Goal: Information Seeking & Learning: Learn about a topic

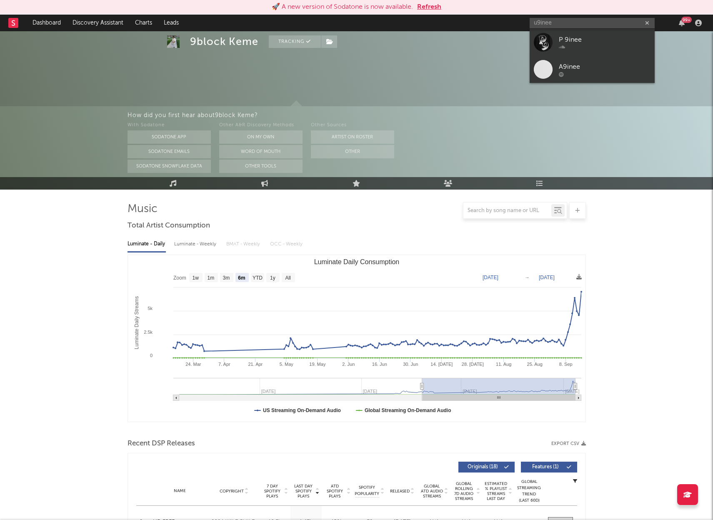
select select "6m"
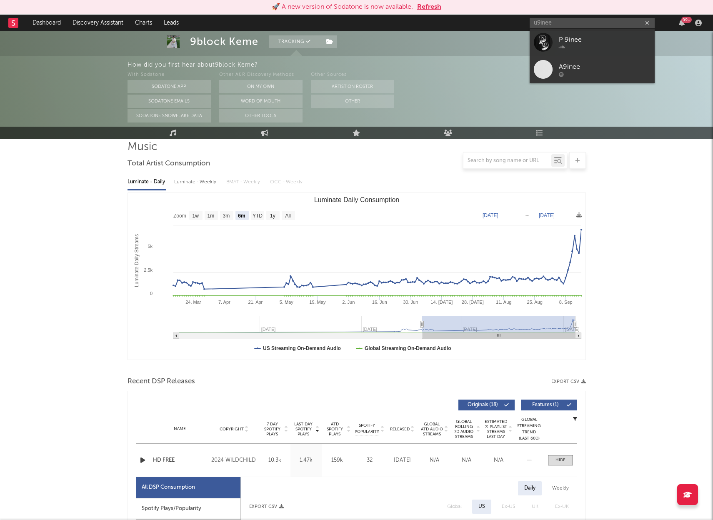
click at [579, 20] on input "u9inee" at bounding box center [592, 23] width 125 height 10
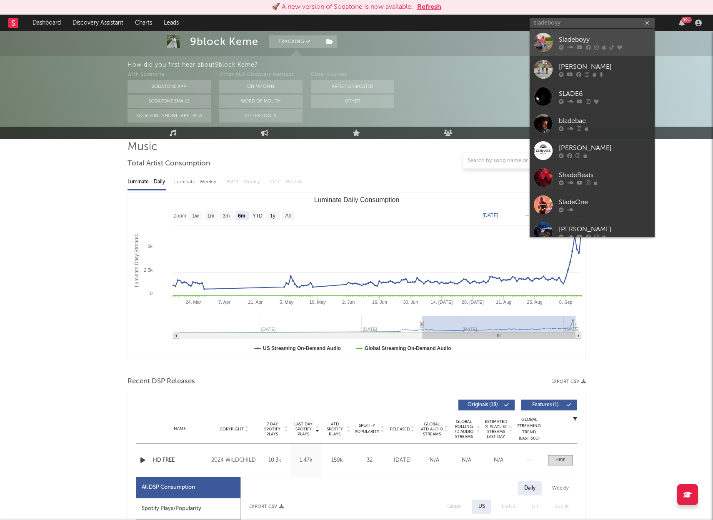
type input "sladeboyy"
click at [588, 37] on div "Sladeboyy" at bounding box center [605, 40] width 92 height 10
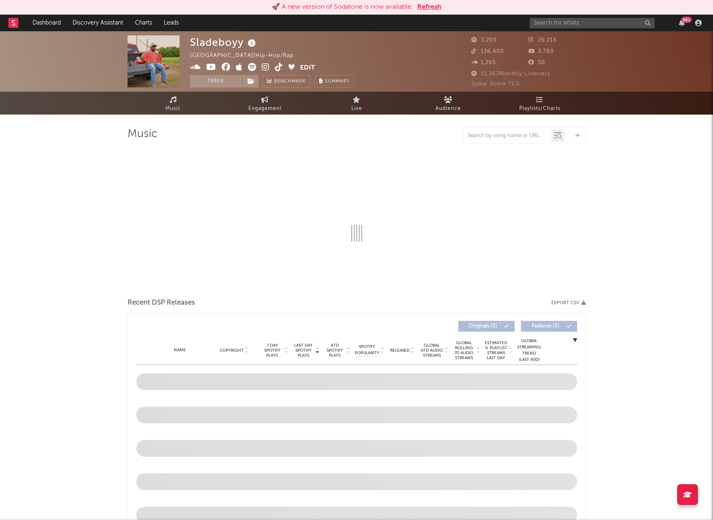
select select "6m"
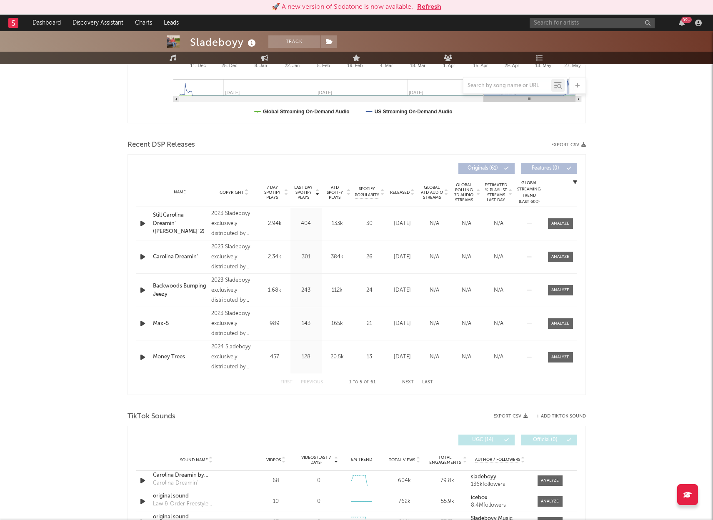
scroll to position [225, 0]
click at [565, 220] on div at bounding box center [560, 223] width 18 height 6
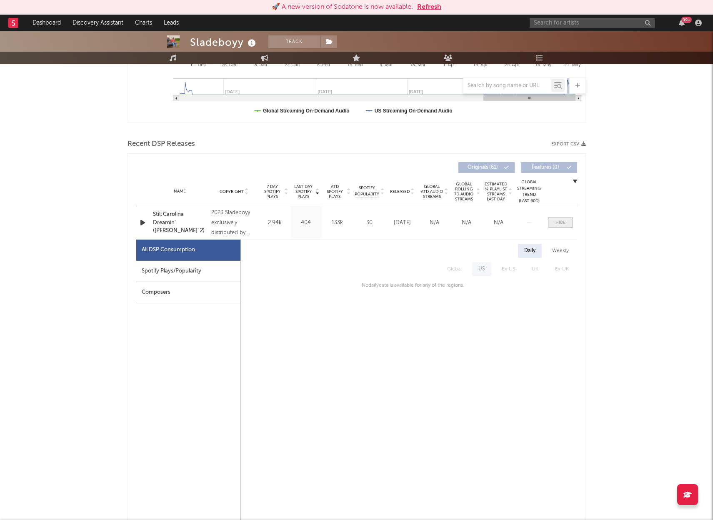
click at [565, 221] on div at bounding box center [561, 223] width 10 height 6
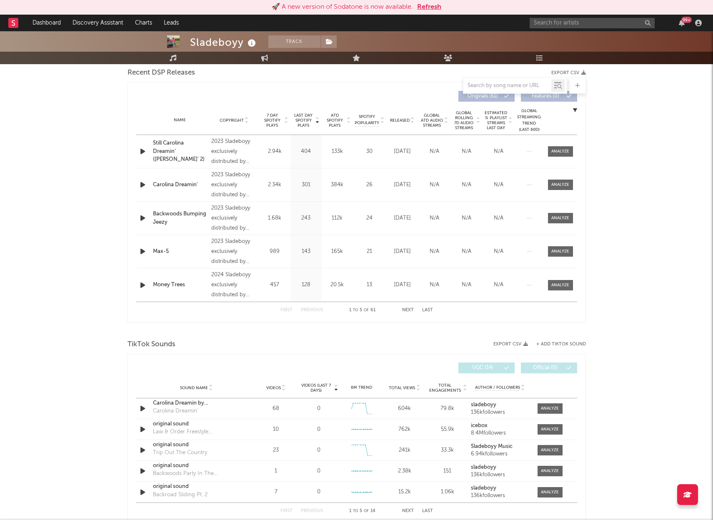
scroll to position [315, 0]
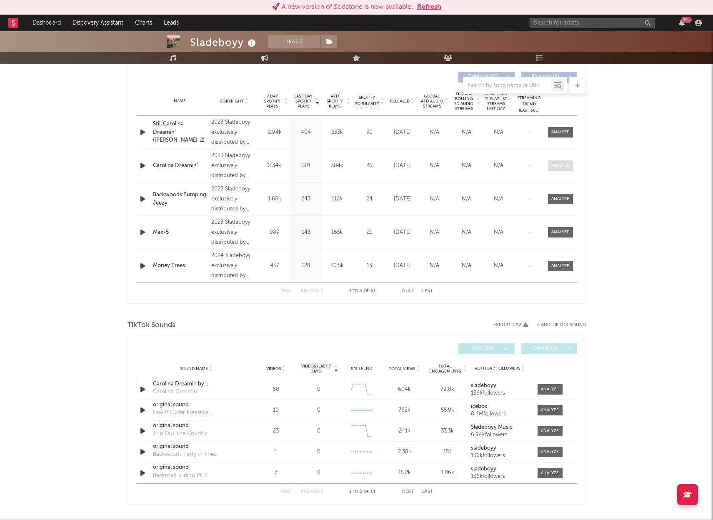
click at [556, 168] on div at bounding box center [560, 166] width 18 height 6
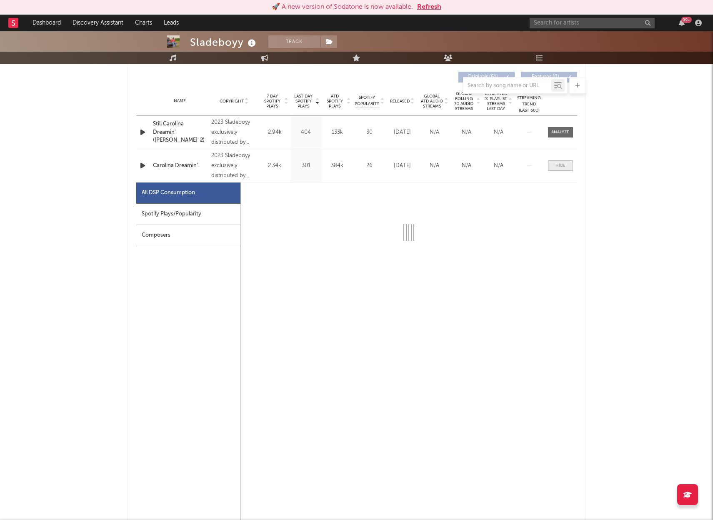
select select "6m"
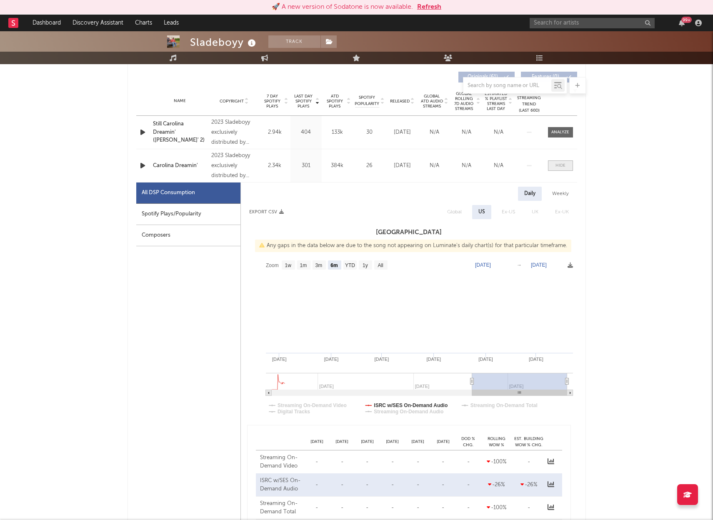
click at [556, 166] on div at bounding box center [561, 166] width 10 height 6
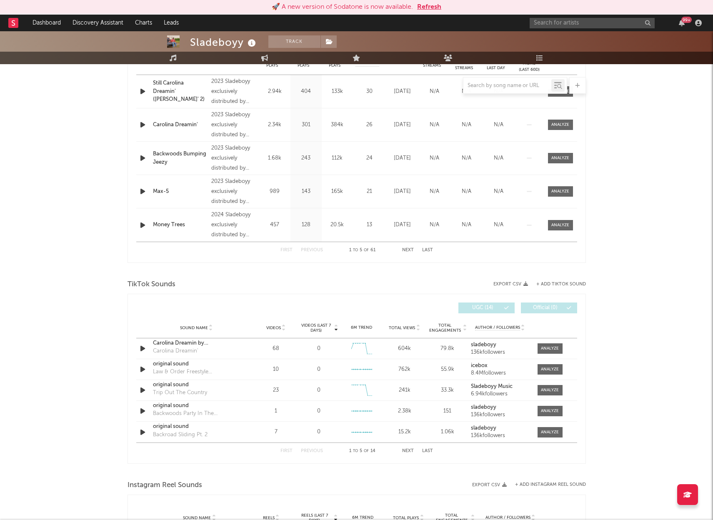
scroll to position [362, 0]
